Goal: Register for event/course

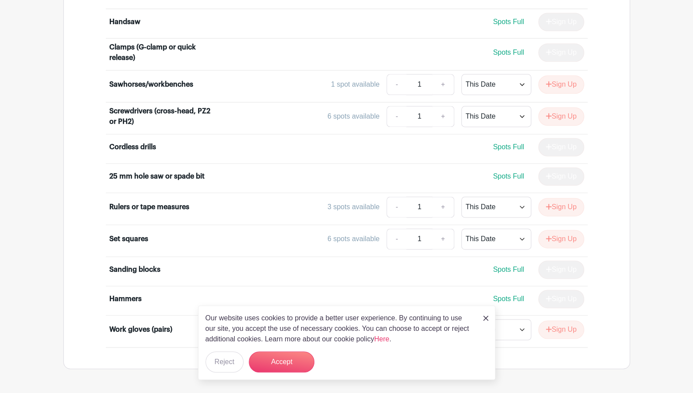
scroll to position [672, 0]
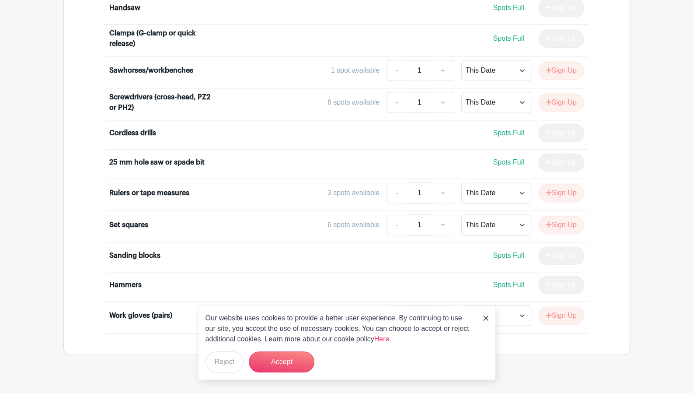
click at [486, 315] on link at bounding box center [485, 317] width 5 height 10
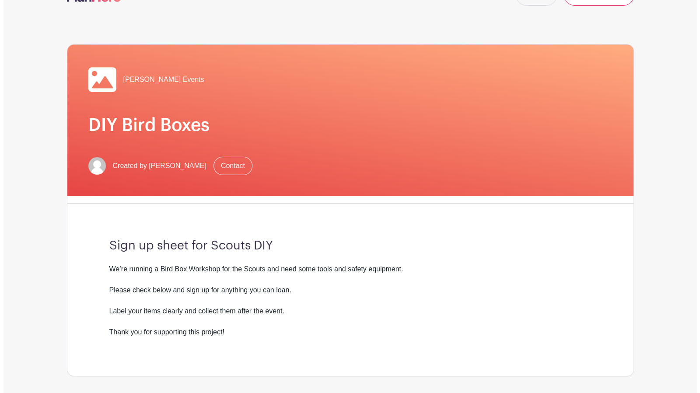
scroll to position [0, 0]
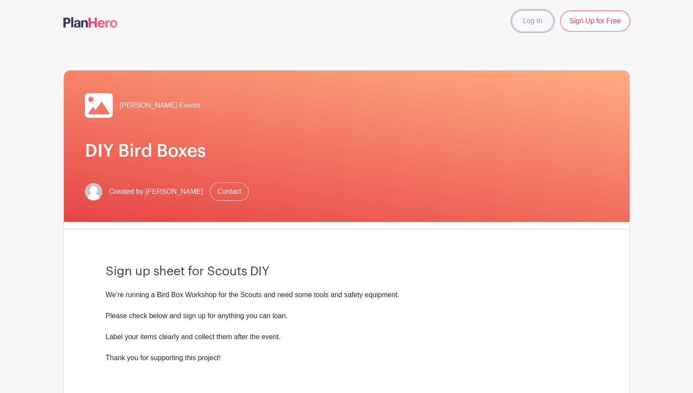
click at [529, 21] on link "Log In" at bounding box center [532, 20] width 41 height 21
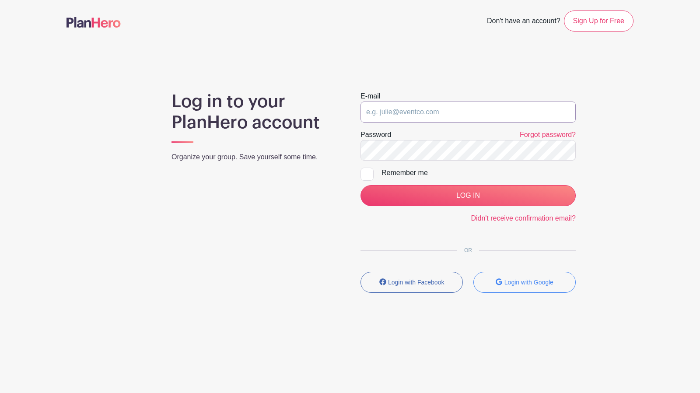
click at [474, 109] on input "email" at bounding box center [467, 111] width 215 height 21
click at [448, 86] on main "Don't have an account? Sign Up for Free Log in to your PlanHero account Organiz…" at bounding box center [350, 177] width 700 height 354
click at [521, 284] on small "Login with Google" at bounding box center [528, 282] width 49 height 7
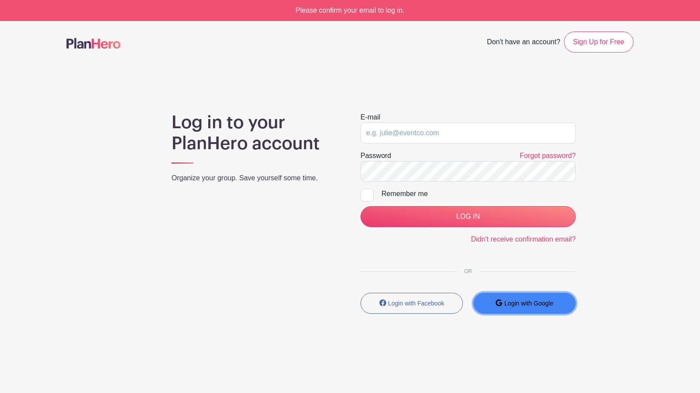
click at [495, 311] on button "Login with Google" at bounding box center [524, 303] width 102 height 21
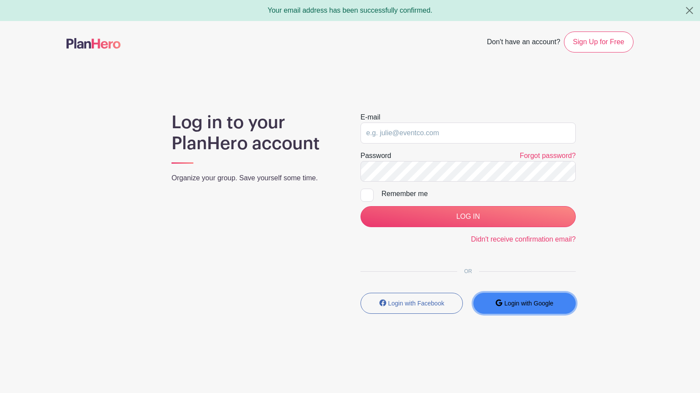
click at [500, 297] on button "Login with Google" at bounding box center [524, 303] width 102 height 21
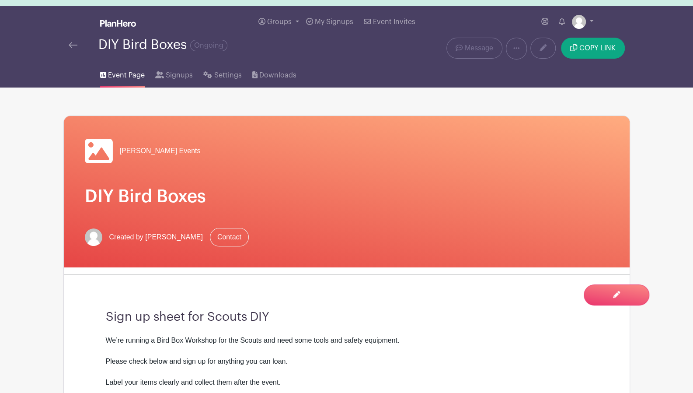
scroll to position [1, 0]
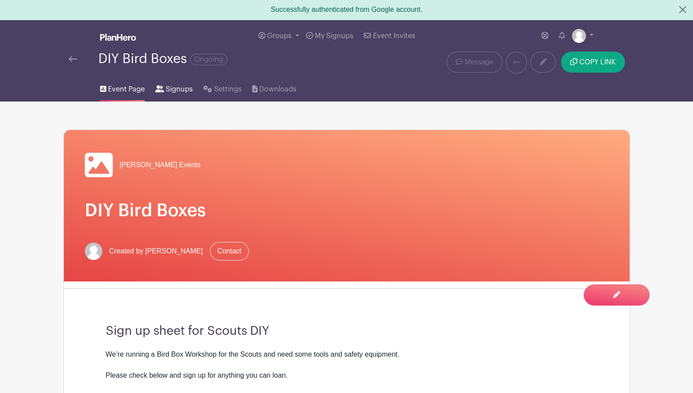
click at [174, 92] on span "Signups" at bounding box center [179, 89] width 27 height 10
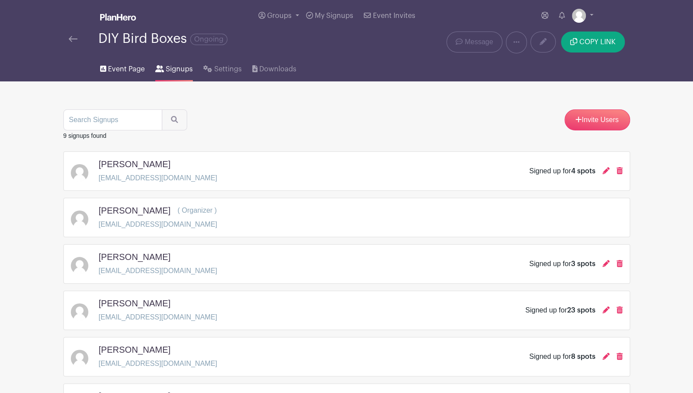
click at [136, 70] on span "Event Page" at bounding box center [126, 69] width 37 height 10
